Goal: Task Accomplishment & Management: Manage account settings

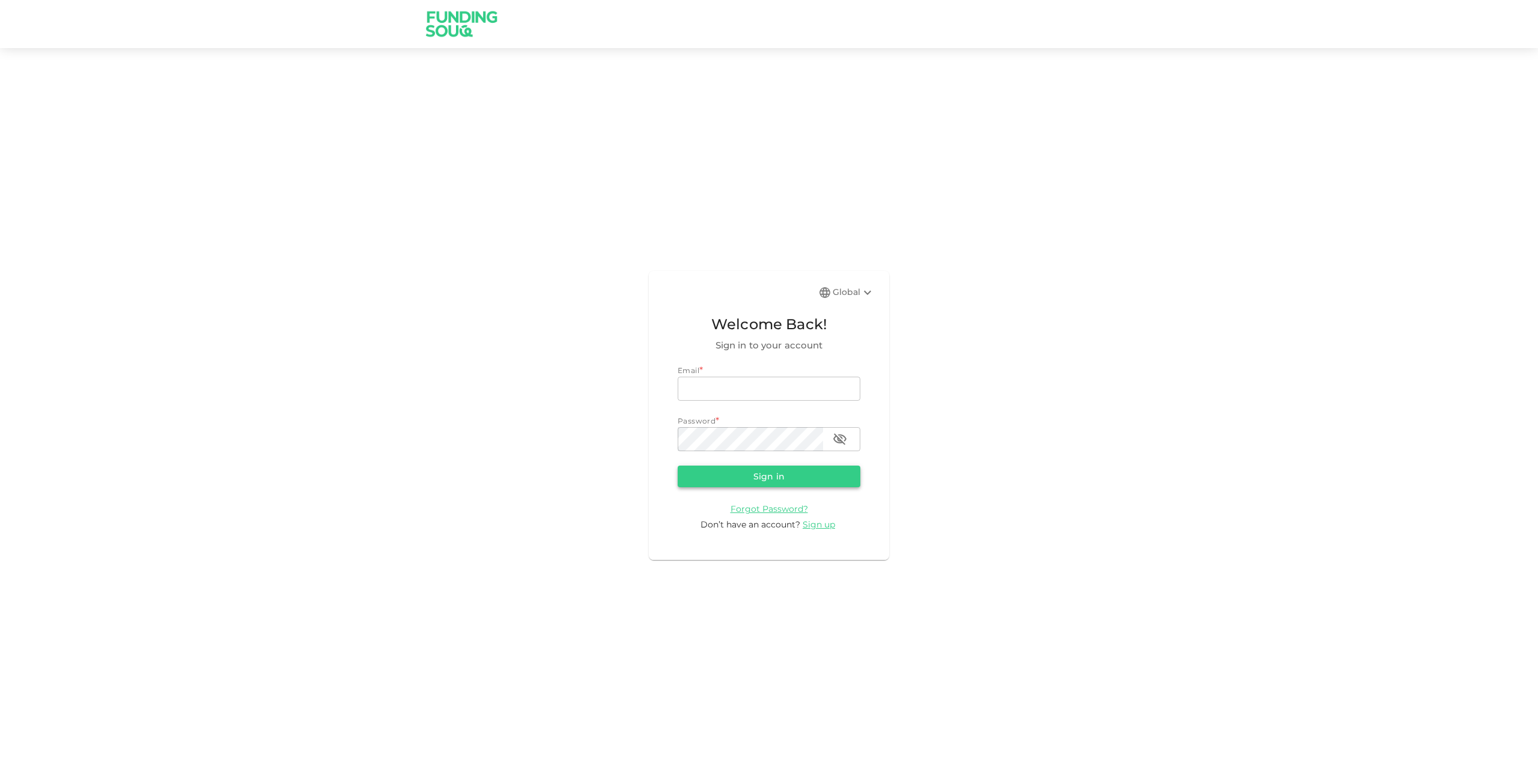
type input "[EMAIL_ADDRESS][DOMAIN_NAME]"
click at [783, 474] on button "Sign in" at bounding box center [769, 476] width 183 height 21
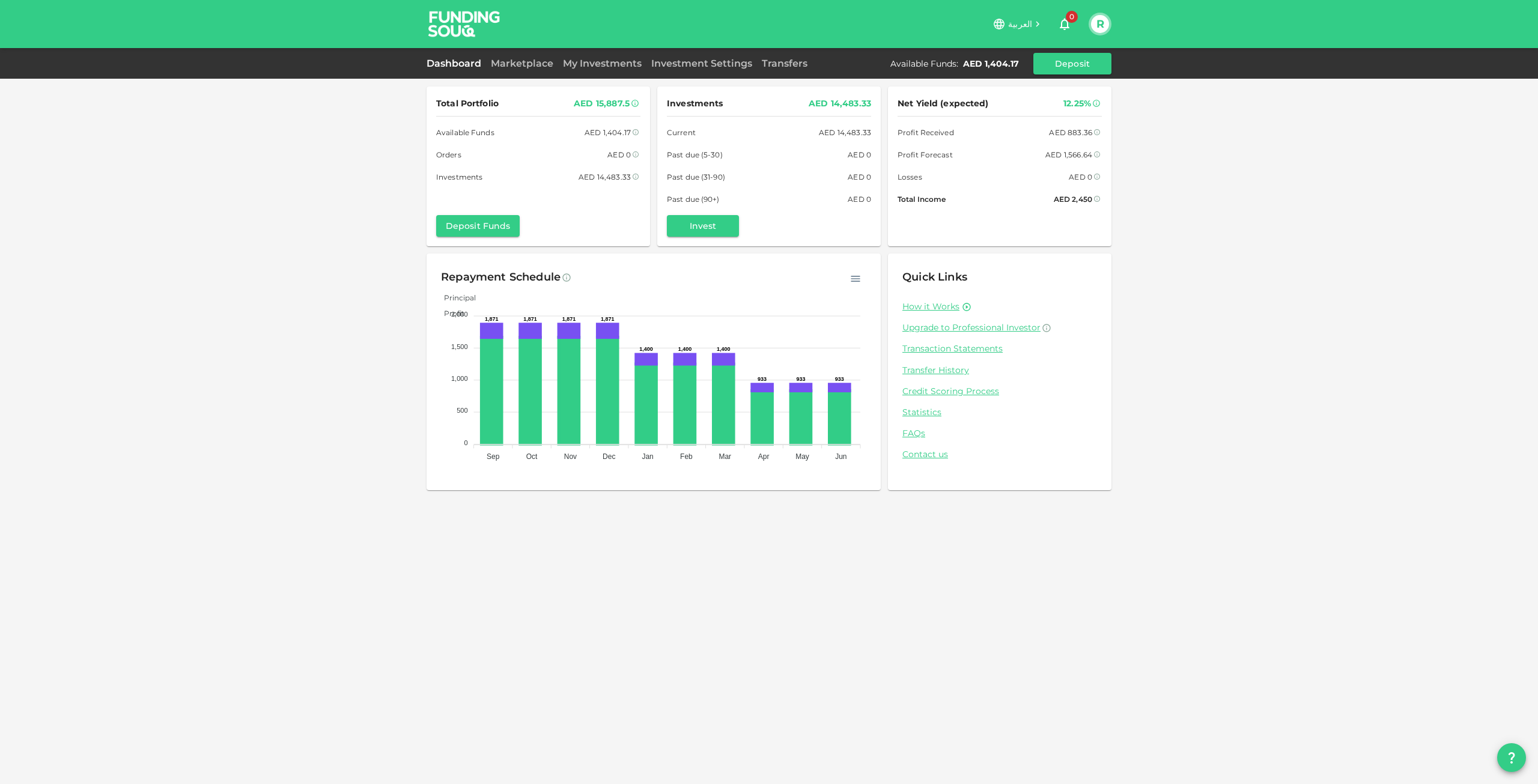
click at [509, 57] on div "Marketplace" at bounding box center [522, 64] width 72 height 15
click at [526, 73] on div "Dashboard Marketplace My Investments Investment Settings Transfers Available Fu…" at bounding box center [769, 63] width 685 height 21
click at [529, 71] on div "Dashboard Marketplace My Investments Investment Settings Transfers Available Fu…" at bounding box center [769, 63] width 685 height 21
click at [527, 69] on div "Marketplace" at bounding box center [522, 64] width 72 height 15
click at [529, 66] on link "Marketplace" at bounding box center [522, 63] width 72 height 11
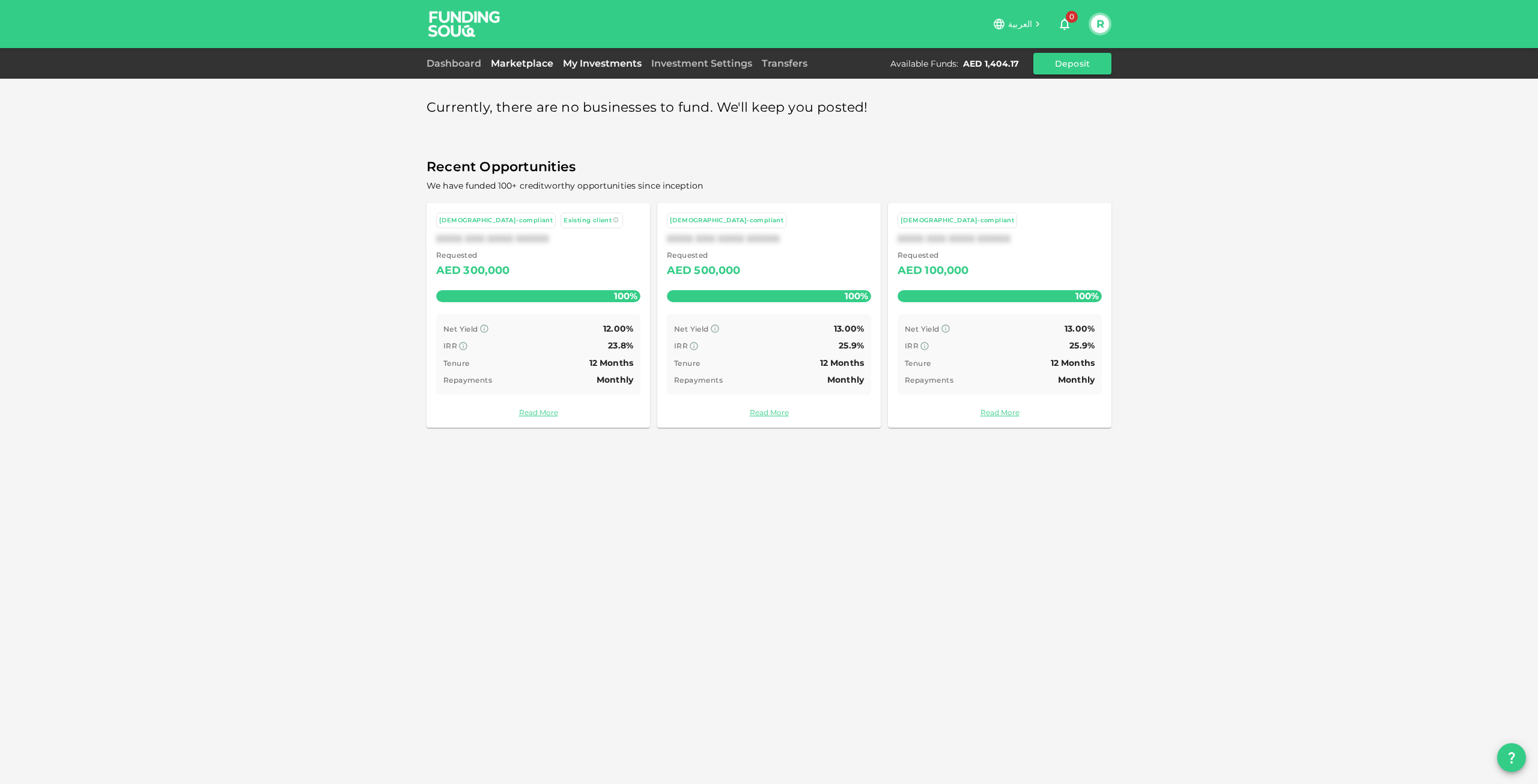
click at [627, 69] on link "My Investments" at bounding box center [602, 63] width 88 height 11
